Goal: Navigation & Orientation: Find specific page/section

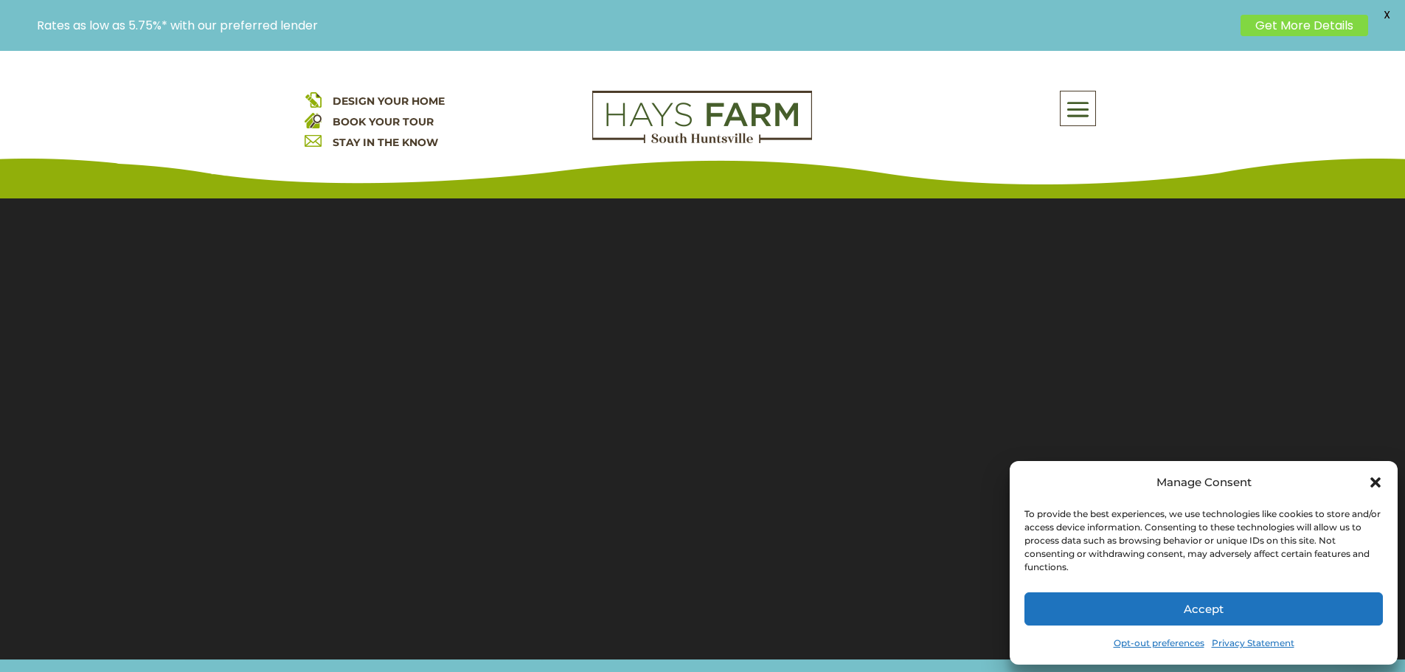
click at [1376, 481] on icon "Close dialog" at bounding box center [1375, 482] width 10 height 10
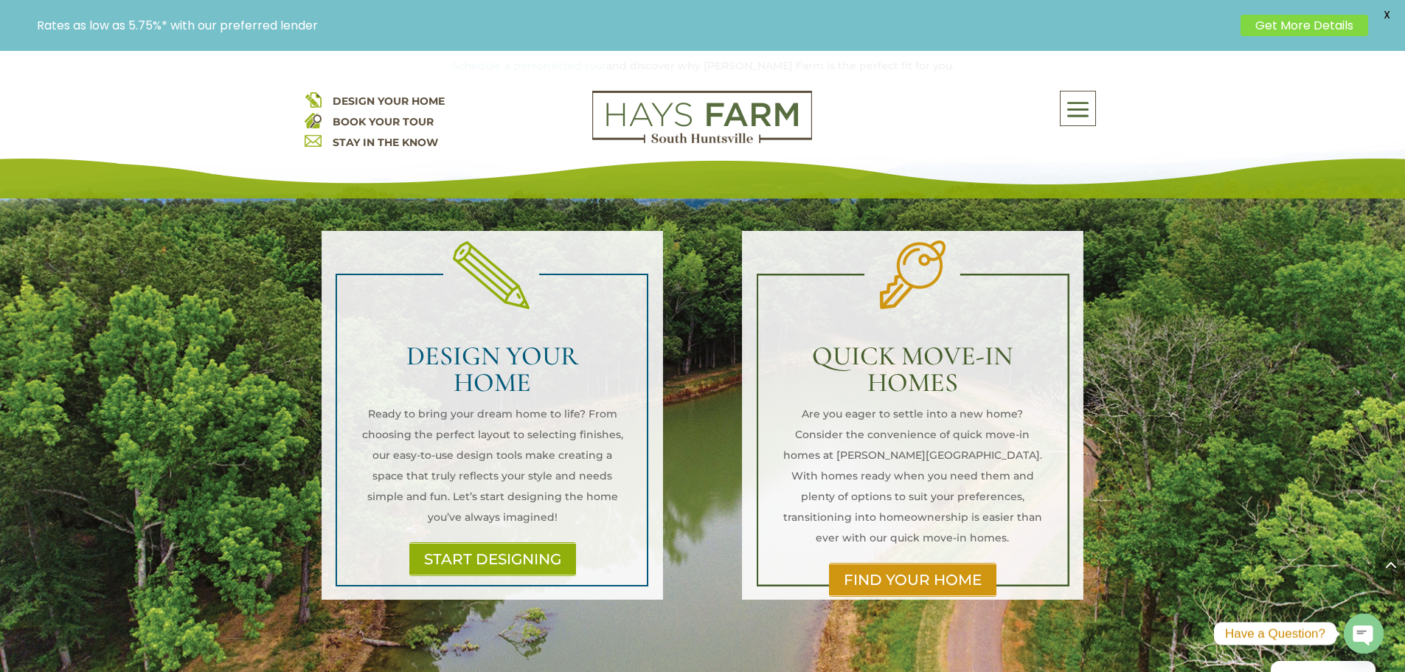
scroll to position [959, 0]
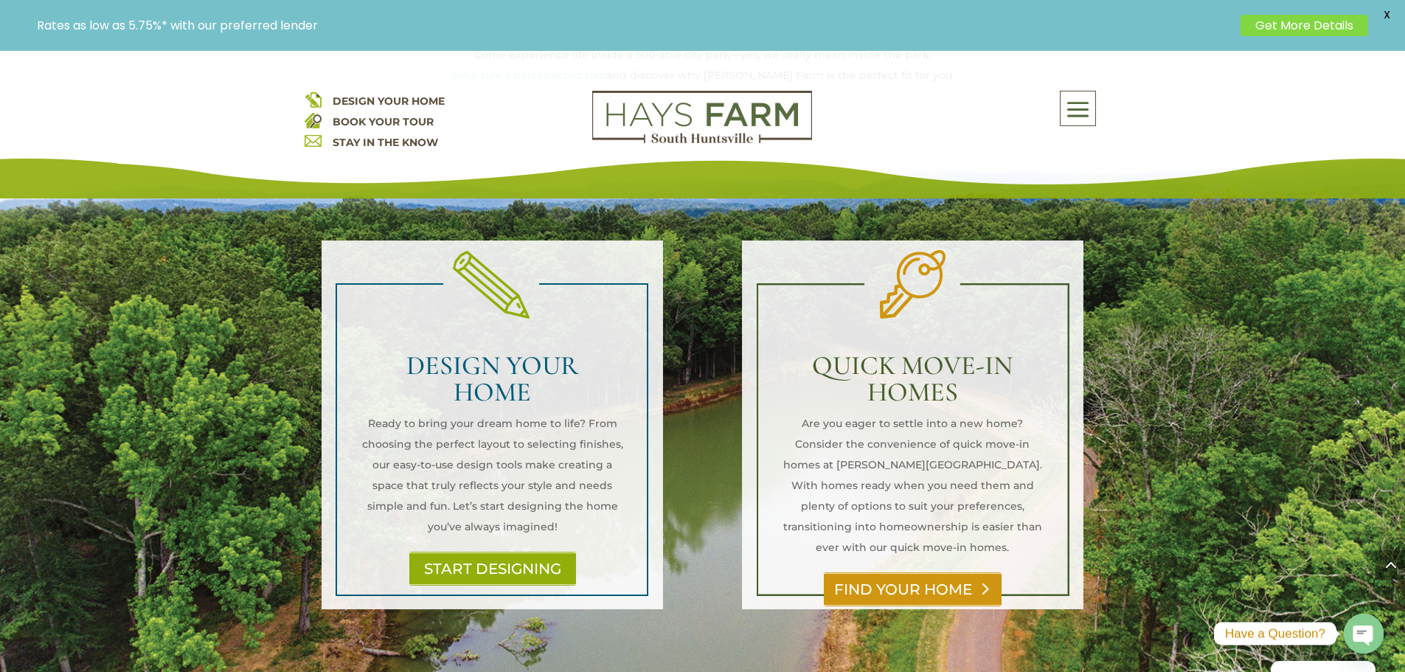
click at [946, 572] on link "FIND YOUR HOME" at bounding box center [913, 589] width 178 height 34
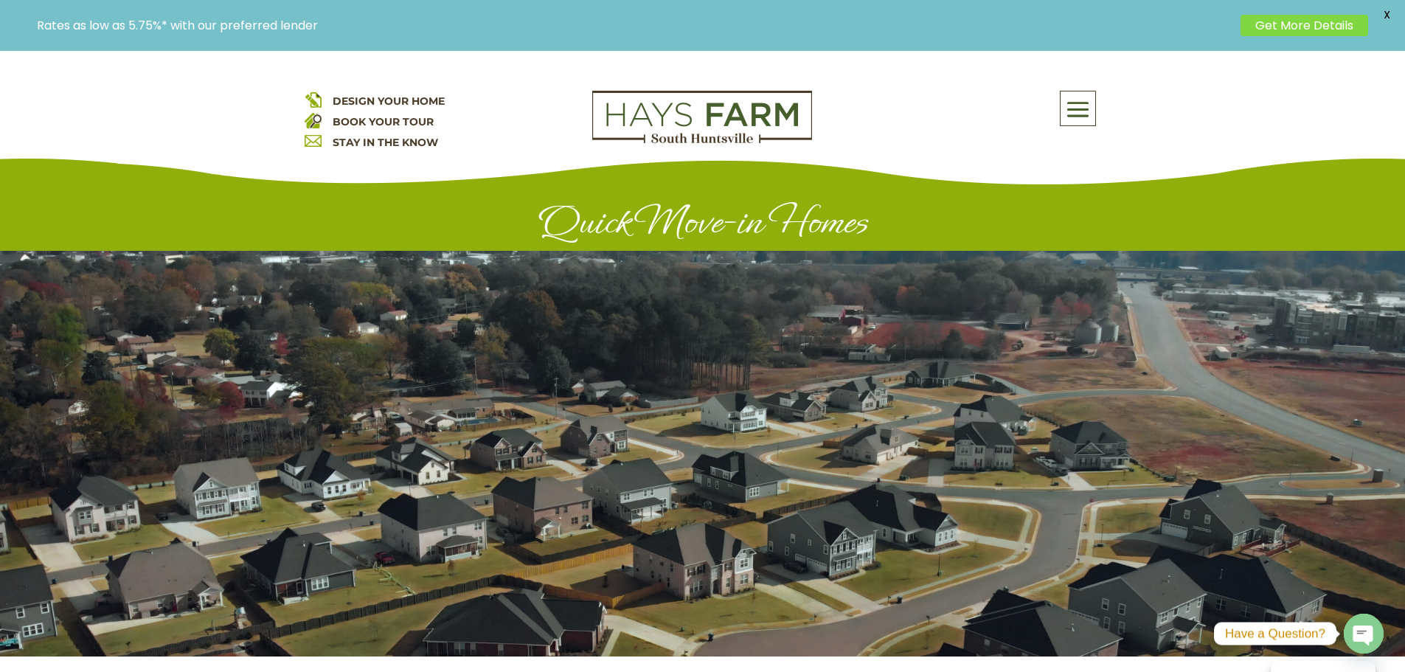
click at [1079, 105] on span at bounding box center [1078, 110] width 35 height 34
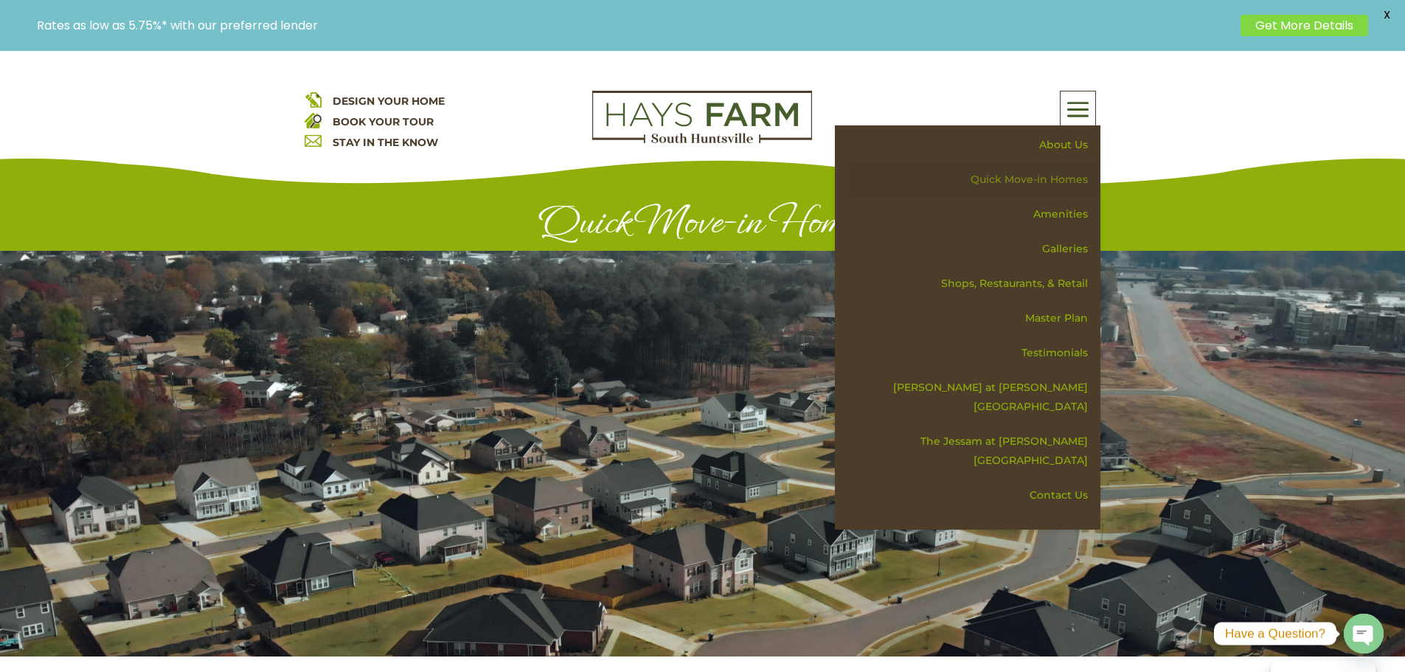
click at [1046, 177] on link "Quick Move-in Homes" at bounding box center [972, 179] width 255 height 35
